Goal: Find specific fact: Find specific page/section

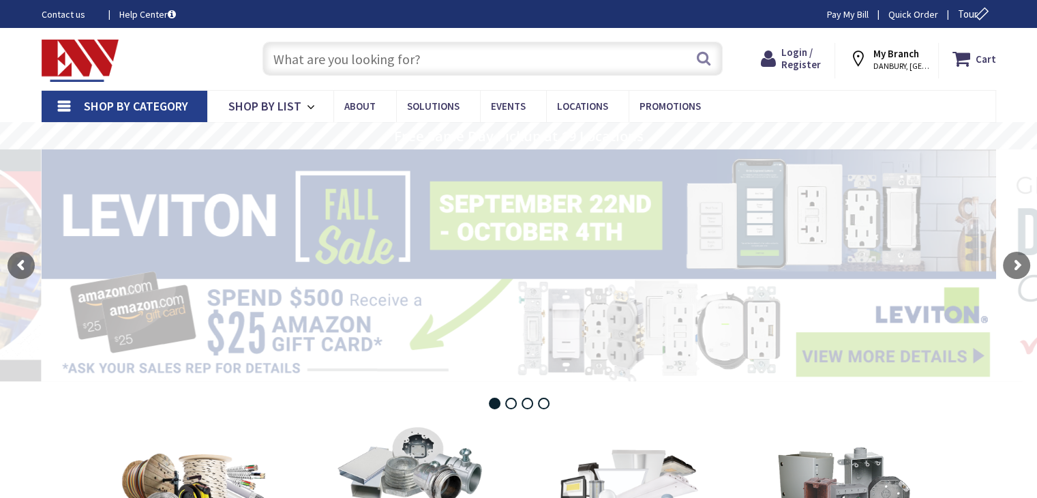
type input "Young's Field Rd, [GEOGRAPHIC_DATA], [GEOGRAPHIC_DATA]"
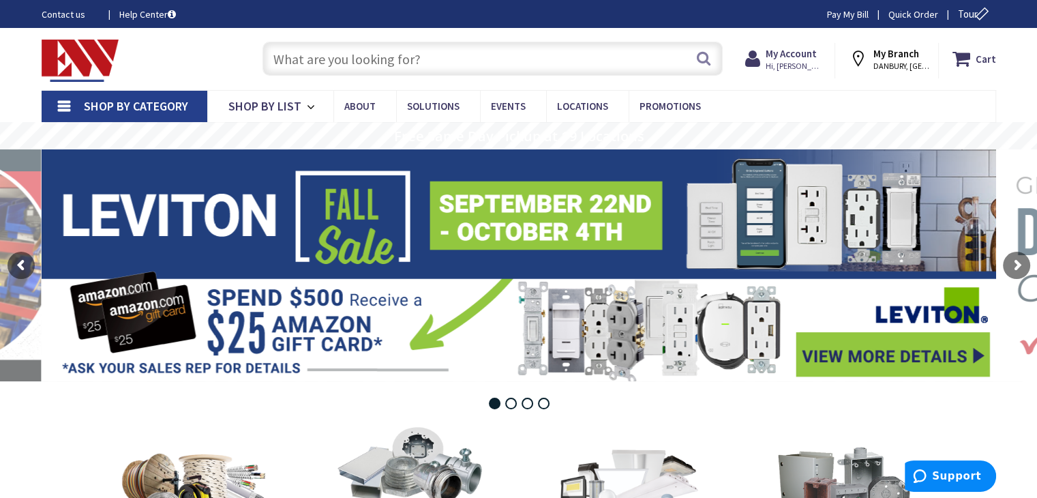
drag, startPoint x: 303, startPoint y: 58, endPoint x: 319, endPoint y: 65, distance: 18.0
click at [303, 59] on input "text" at bounding box center [493, 59] width 460 height 34
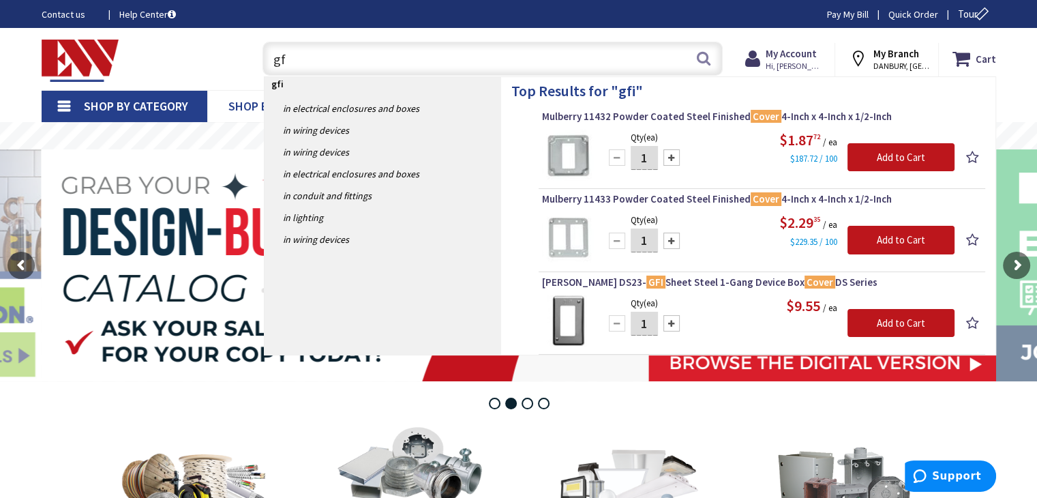
type input "g"
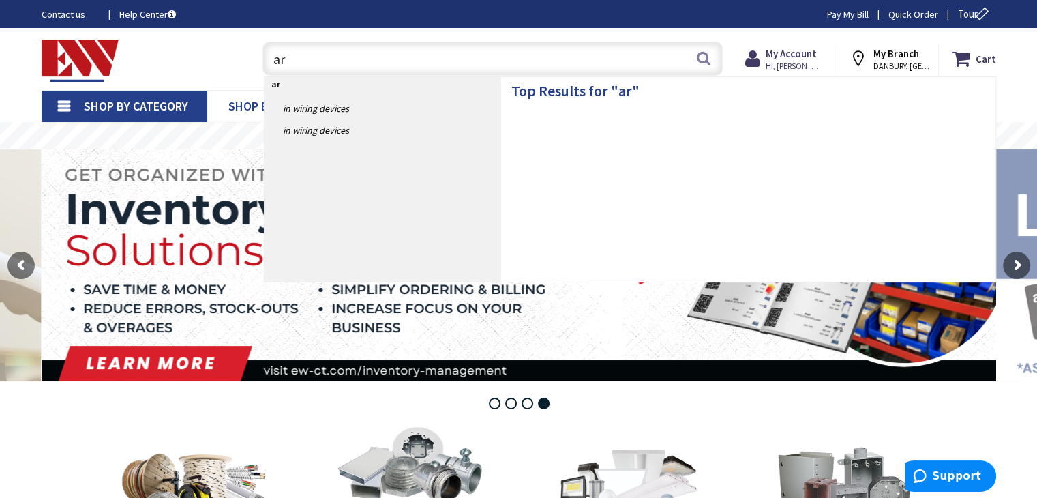
type input "a"
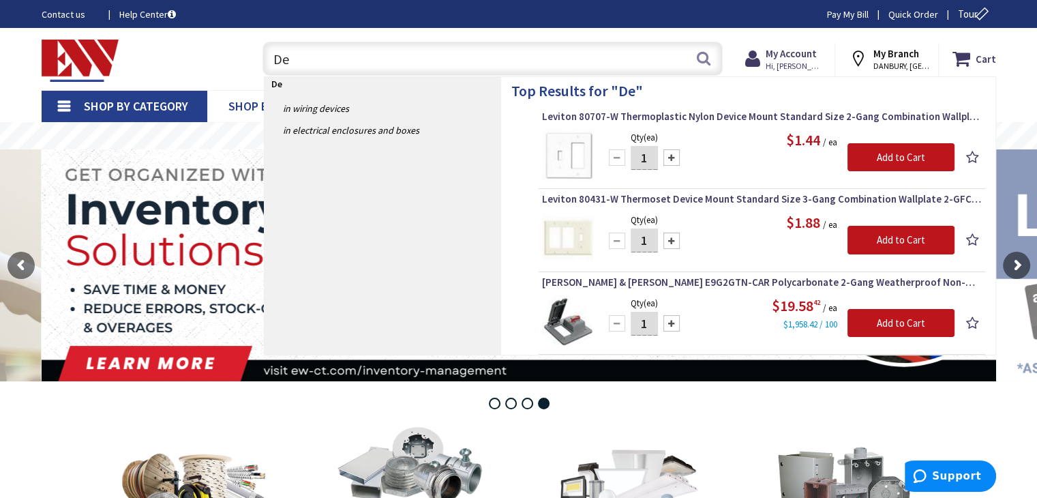
type input "D"
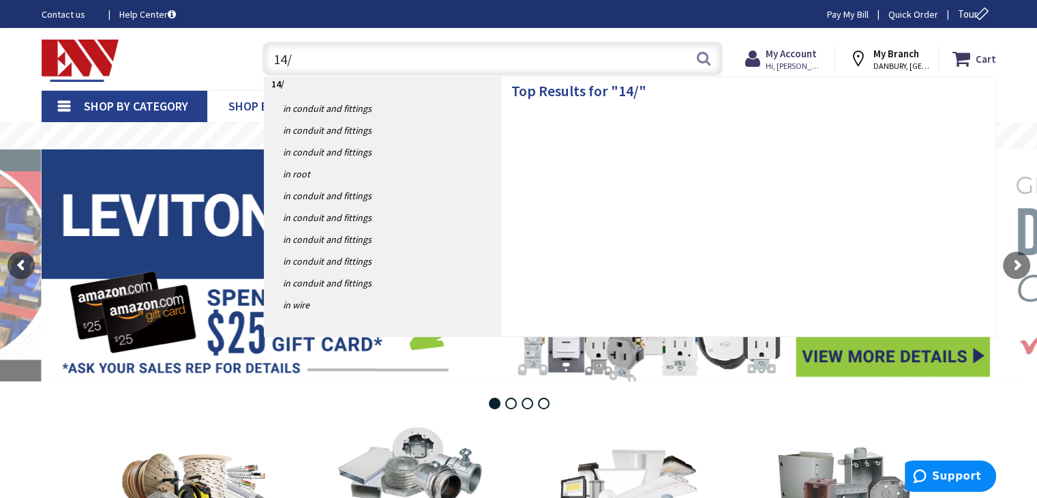
type input "14/2"
